Goal: Task Accomplishment & Management: Use online tool/utility

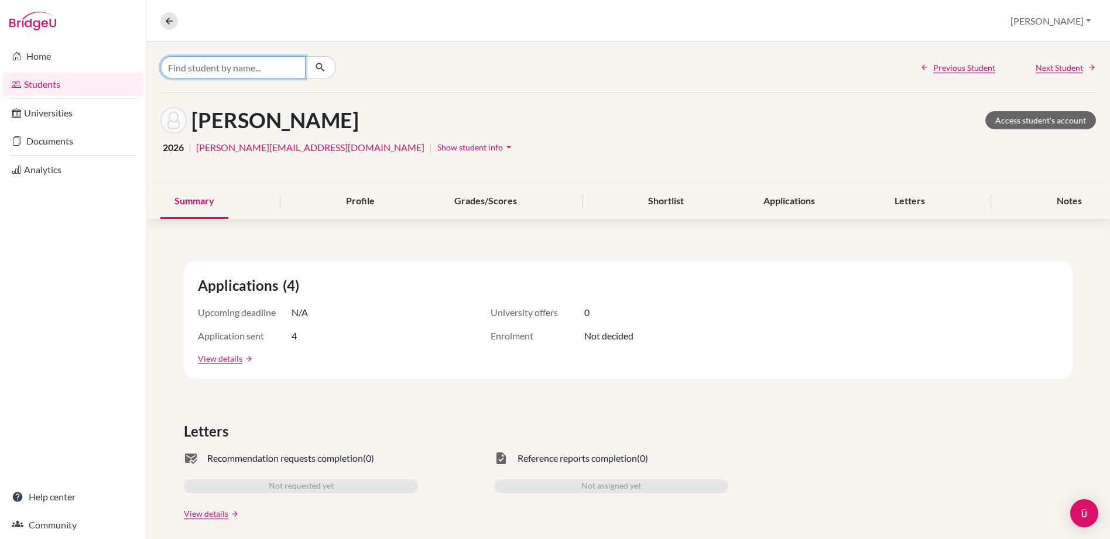
click at [221, 68] on input "Find student by name..." at bounding box center [232, 67] width 145 height 22
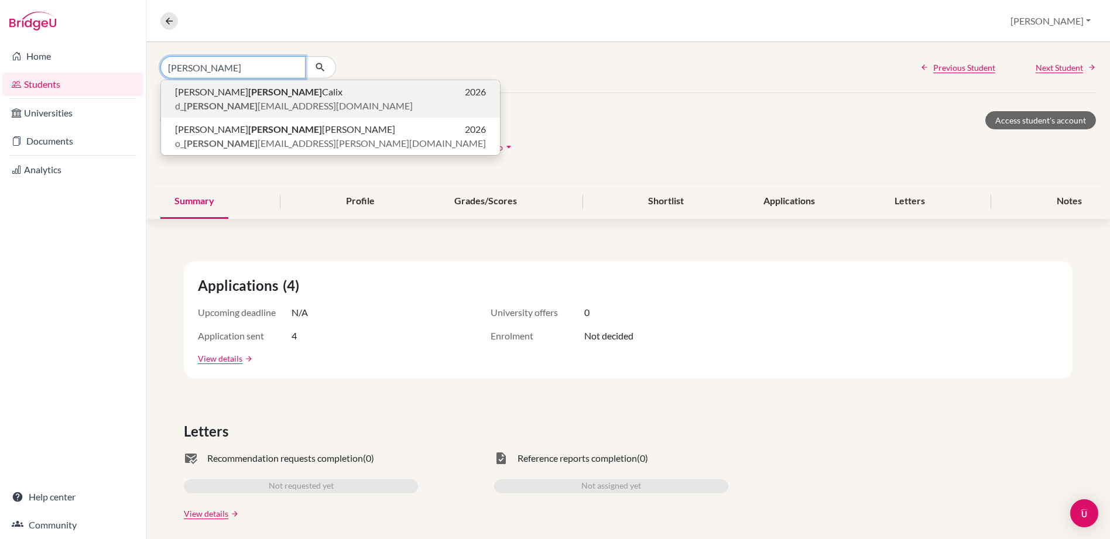
type input "[PERSON_NAME]"
click at [248, 90] on b "[PERSON_NAME]" at bounding box center [285, 91] width 74 height 11
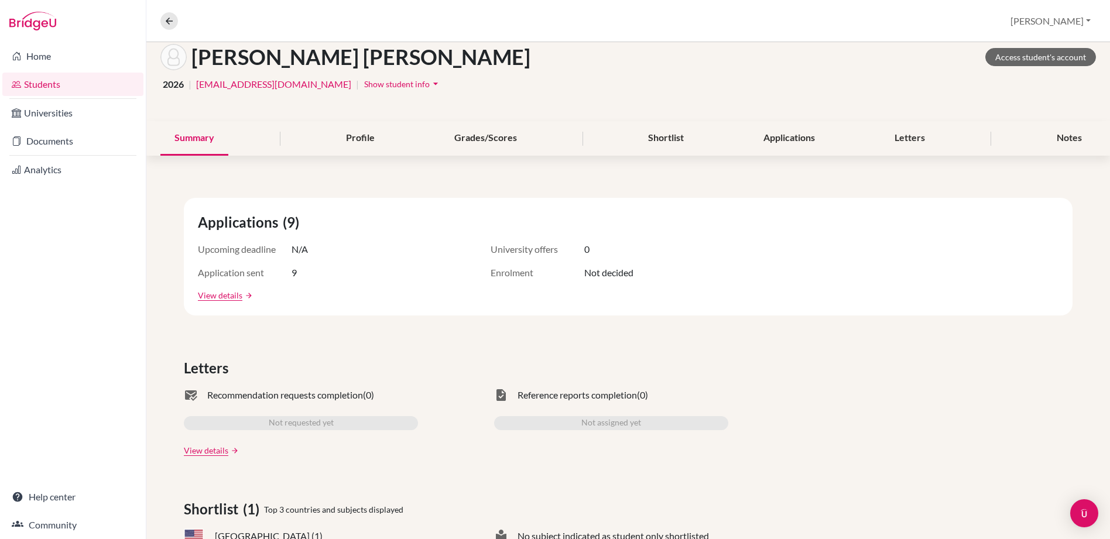
scroll to position [47, 0]
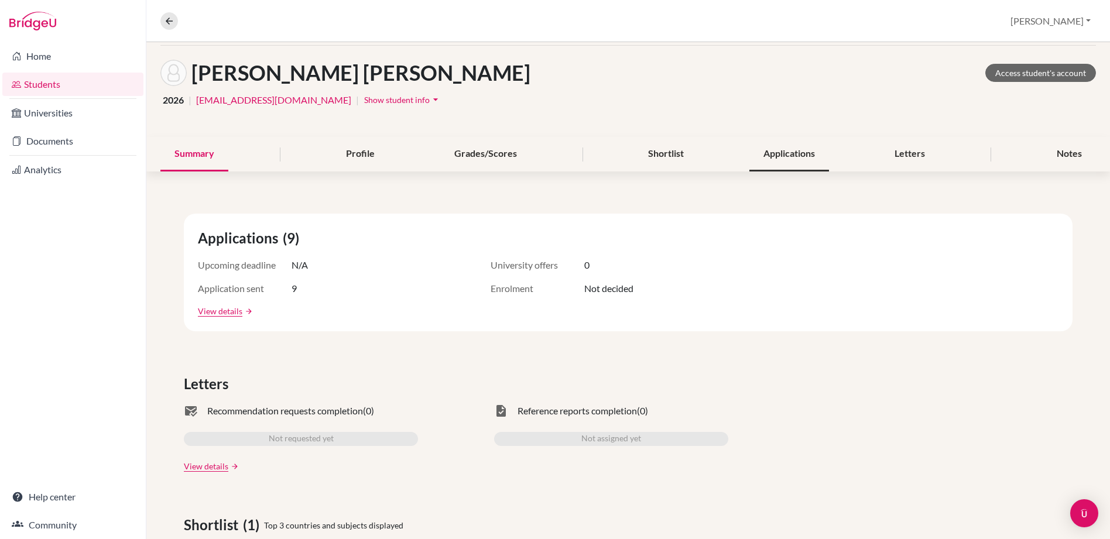
click at [786, 155] on div "Applications" at bounding box center [790, 154] width 80 height 35
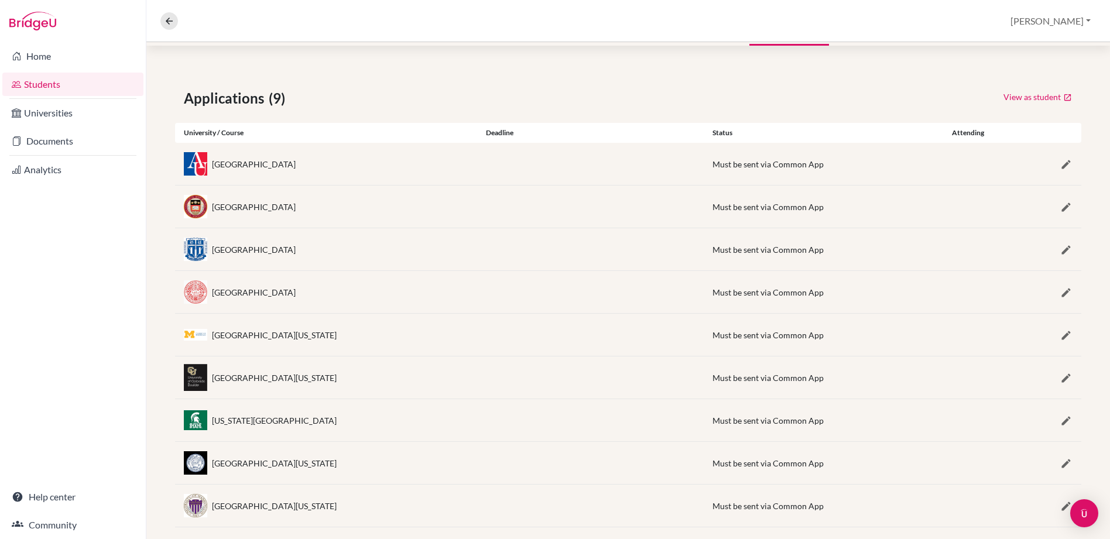
scroll to position [190, 0]
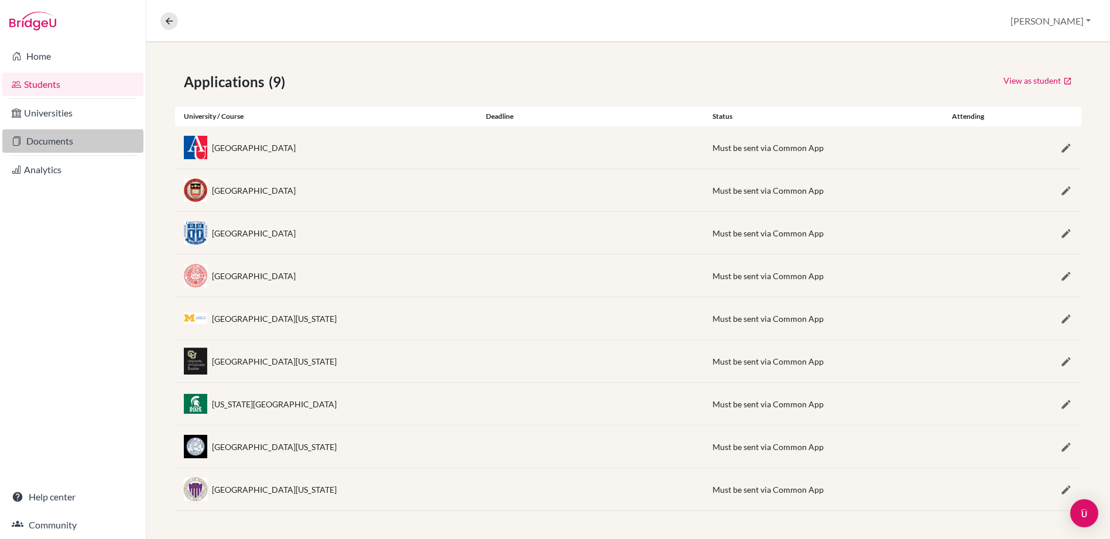
click at [50, 135] on link "Documents" at bounding box center [72, 140] width 141 height 23
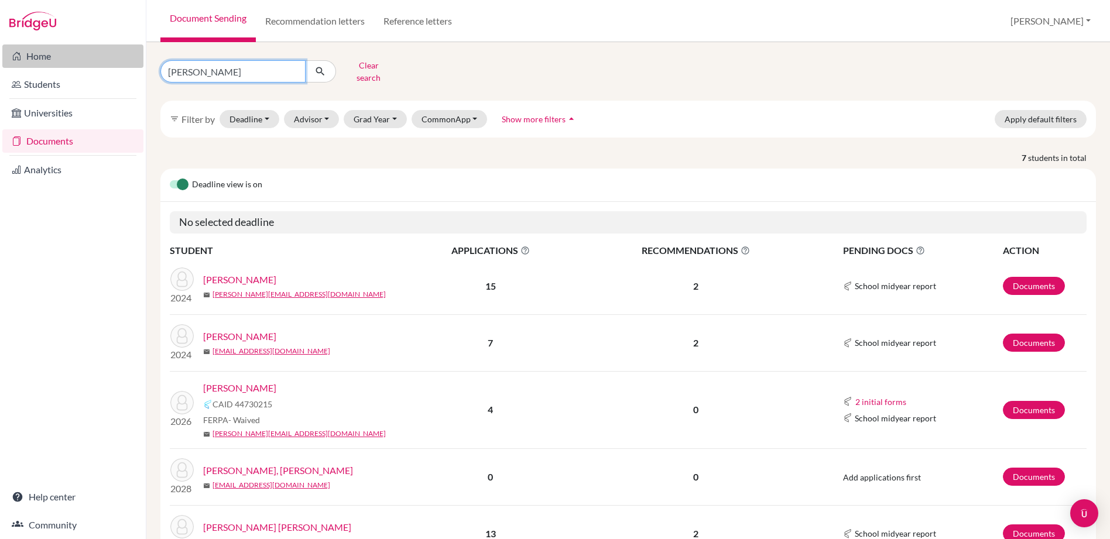
drag, startPoint x: 235, startPoint y: 70, endPoint x: 127, endPoint y: 56, distance: 108.6
click at [127, 56] on div "Home Students Universities Documents Analytics Help center Community Document S…" at bounding box center [555, 269] width 1110 height 539
type input "[PERSON_NAME]"
click button "submit" at bounding box center [320, 71] width 31 height 22
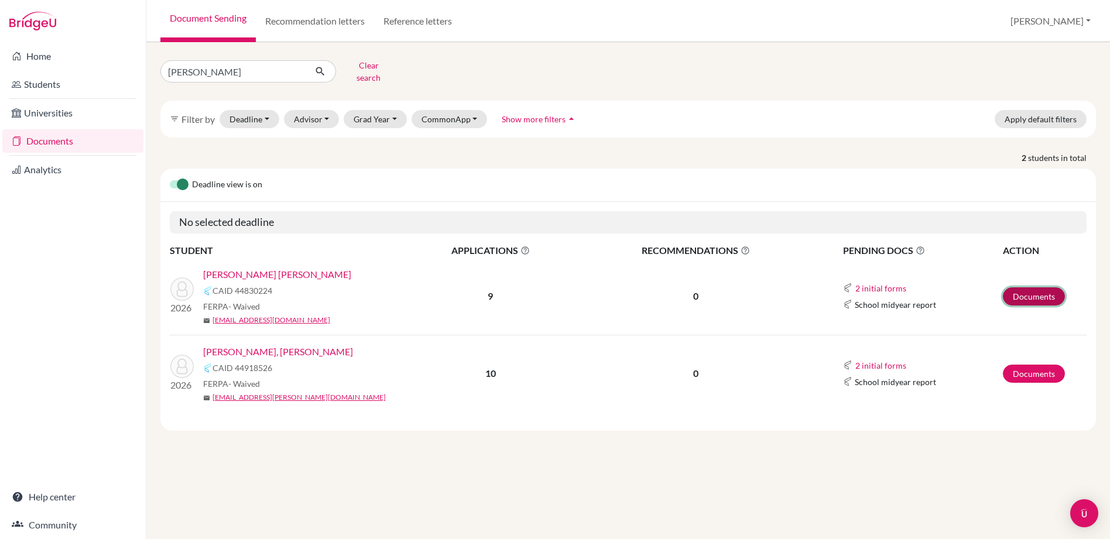
click at [1050, 288] on link "Documents" at bounding box center [1034, 297] width 62 height 18
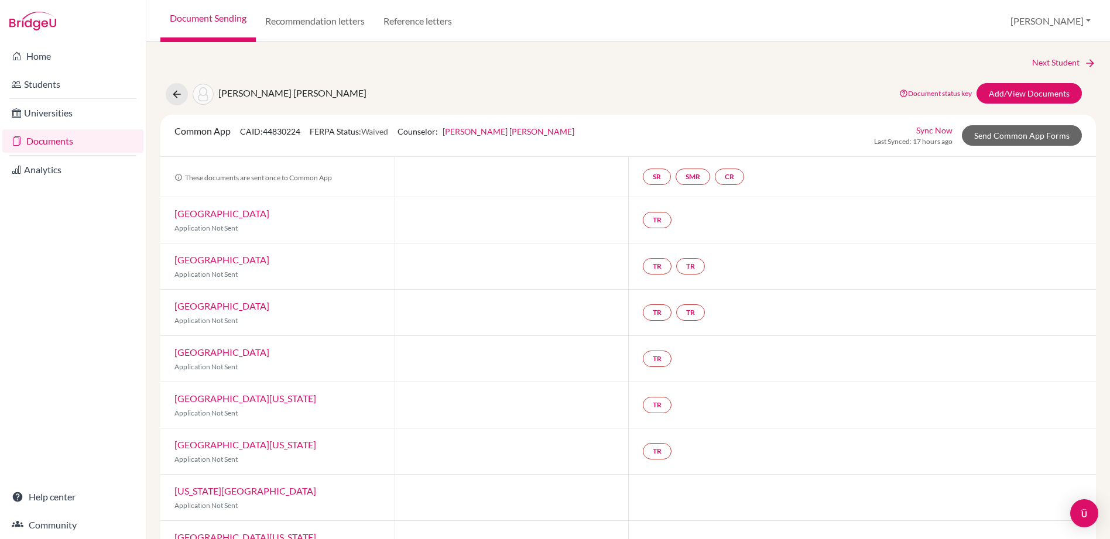
click at [213, 210] on link "[GEOGRAPHIC_DATA]" at bounding box center [222, 213] width 95 height 11
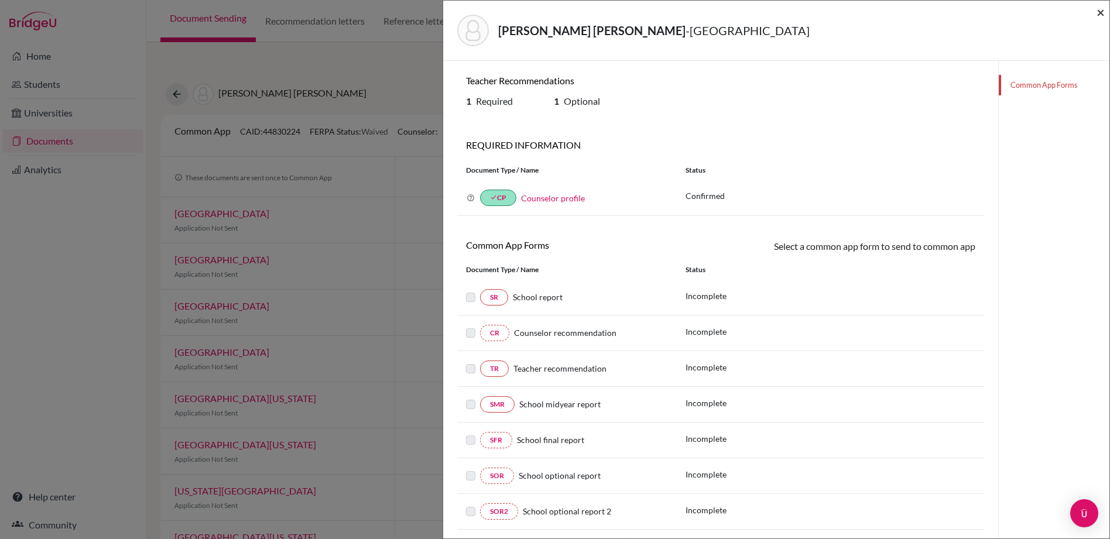
click at [1099, 15] on span "×" at bounding box center [1101, 12] width 8 height 17
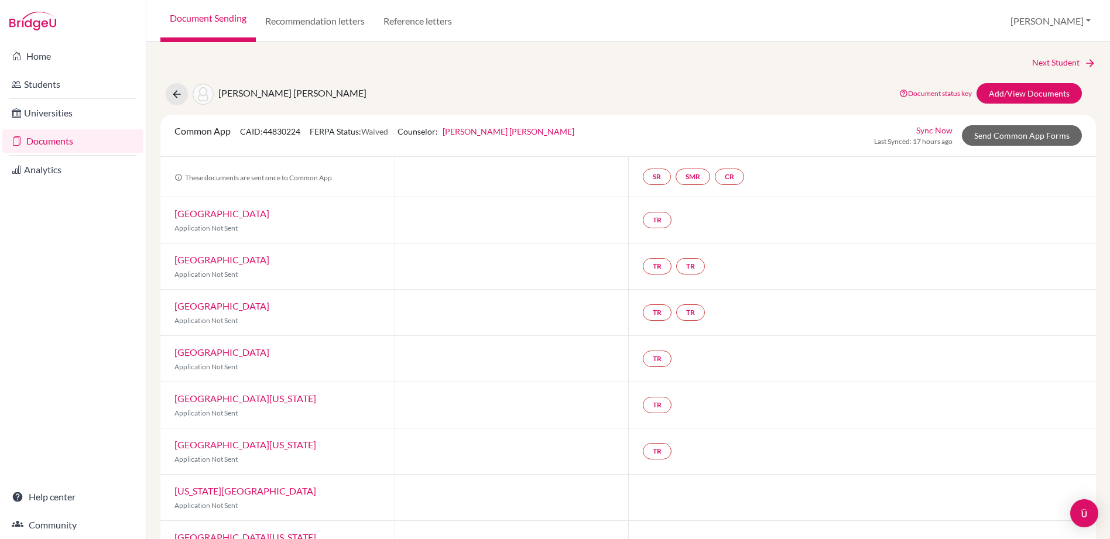
scroll to position [88, 0]
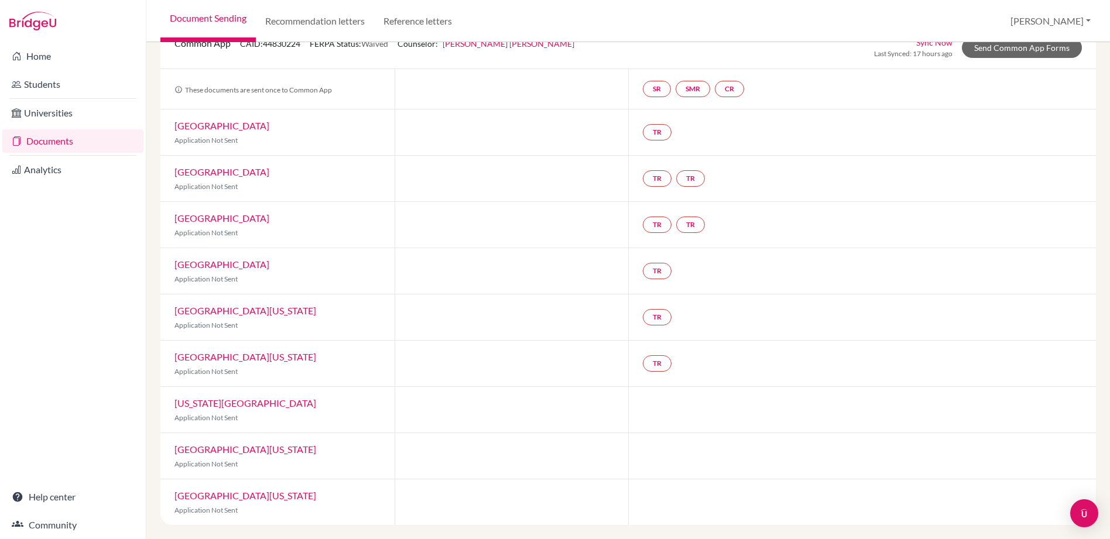
click at [204, 125] on link "[GEOGRAPHIC_DATA]" at bounding box center [222, 125] width 95 height 11
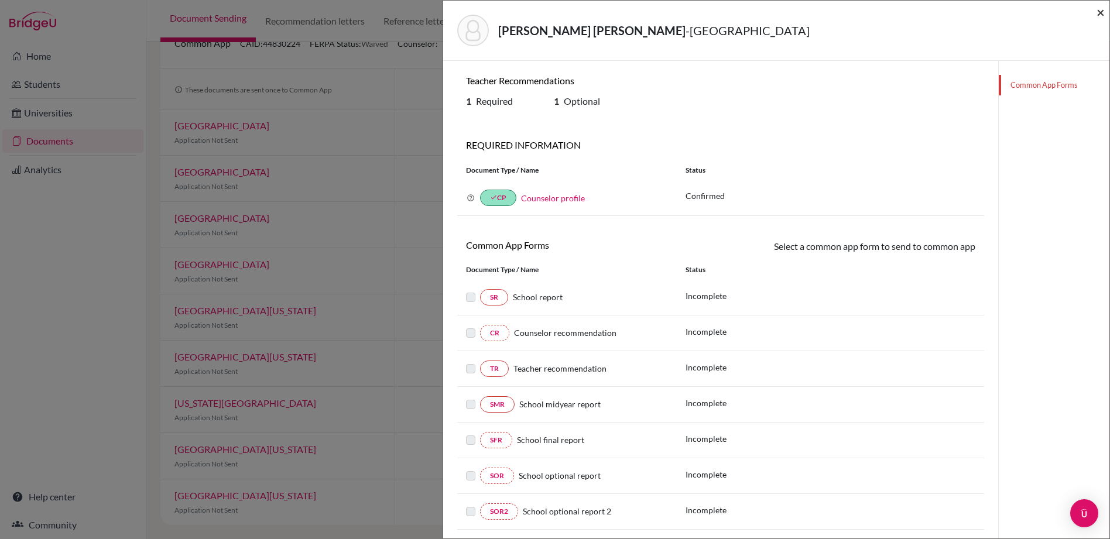
click at [1099, 11] on span "×" at bounding box center [1101, 12] width 8 height 17
